Goal: Task Accomplishment & Management: Manage account settings

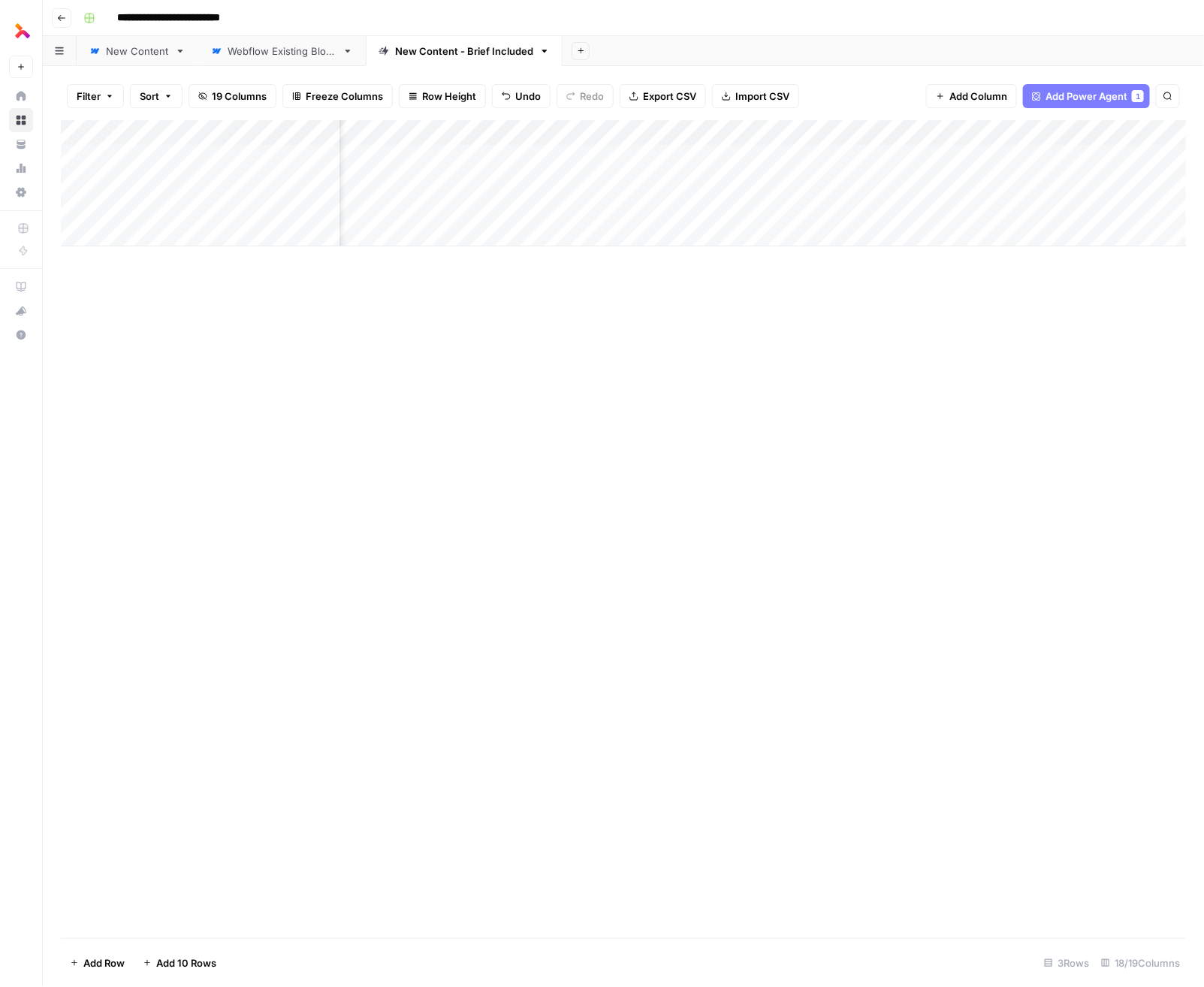
scroll to position [0, 801]
